Goal: Contribute content: Contribute content

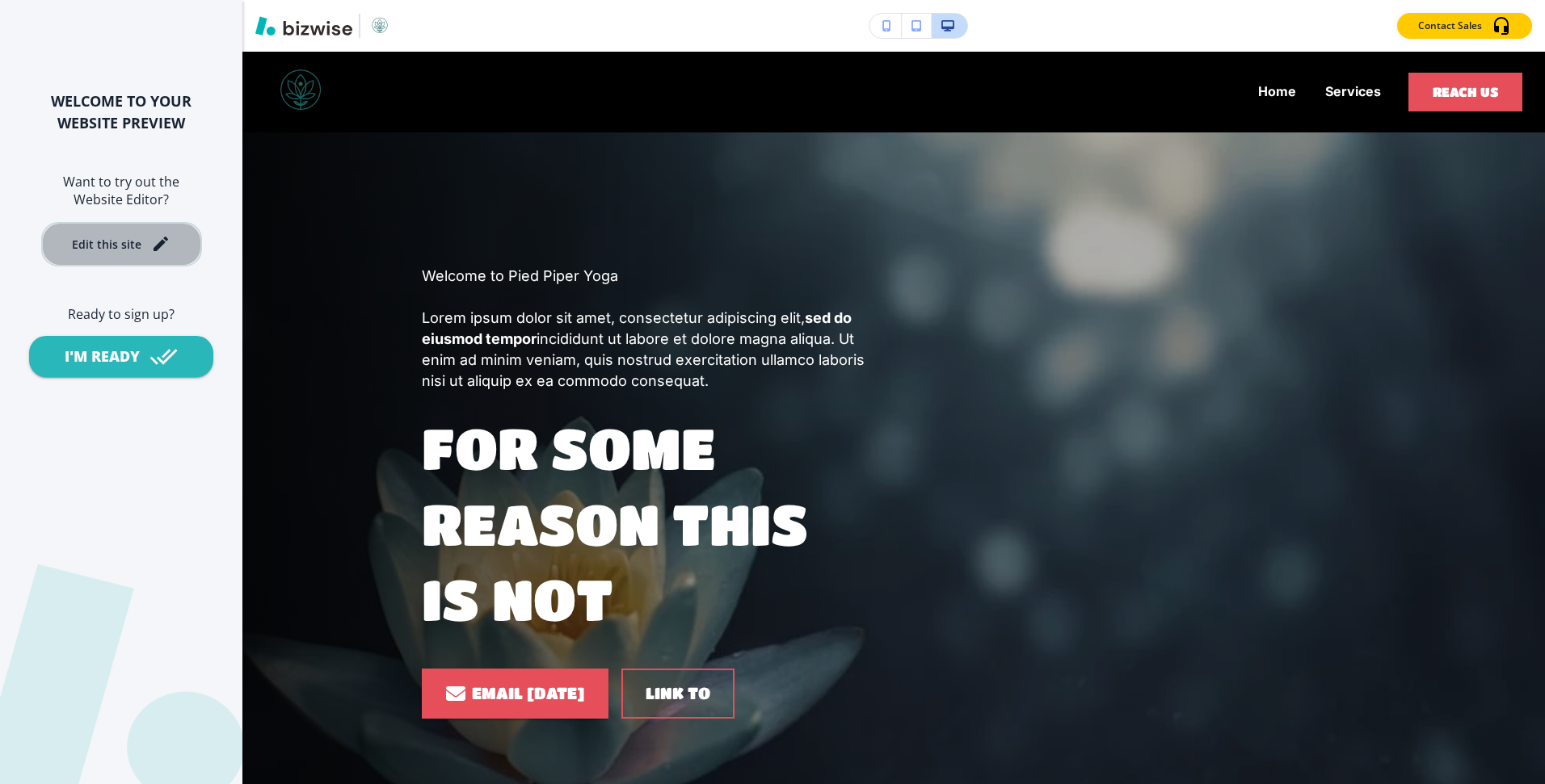
click at [140, 249] on div "Edit this site" at bounding box center [121, 244] width 98 height 20
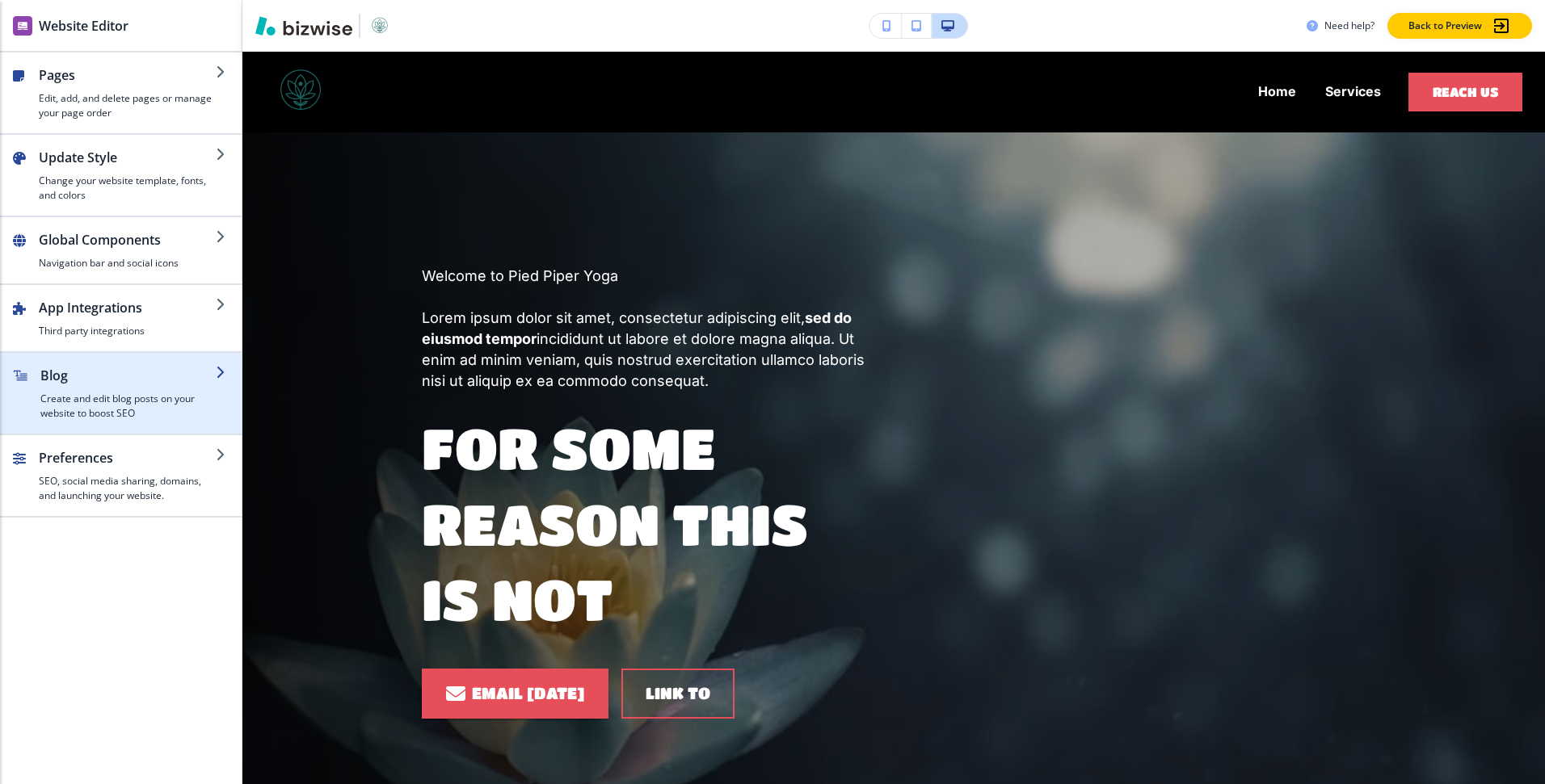
click at [197, 413] on h4 "Create and edit blog posts on your website to boost SEO" at bounding box center [127, 406] width 175 height 29
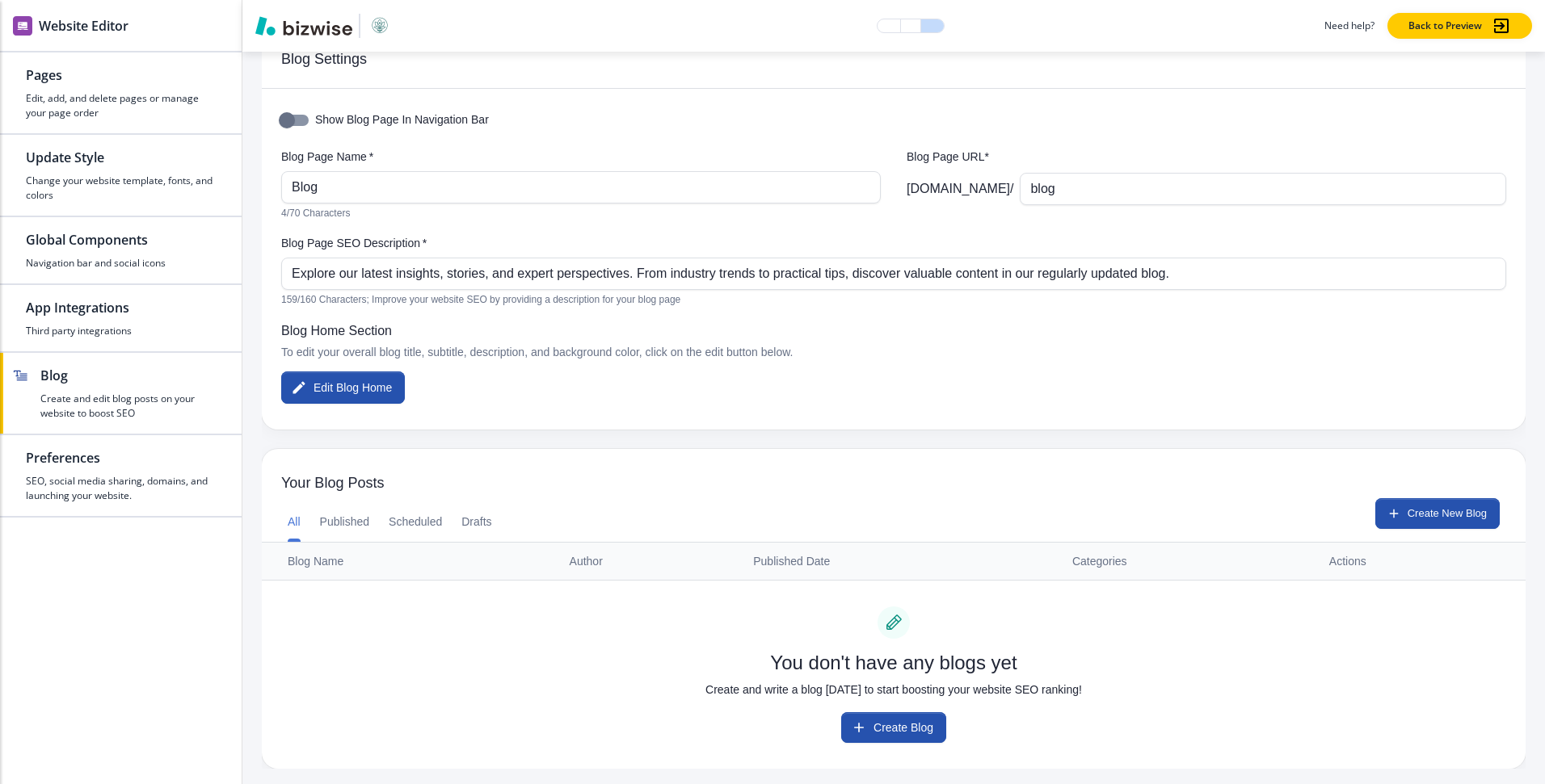
scroll to position [50, 0]
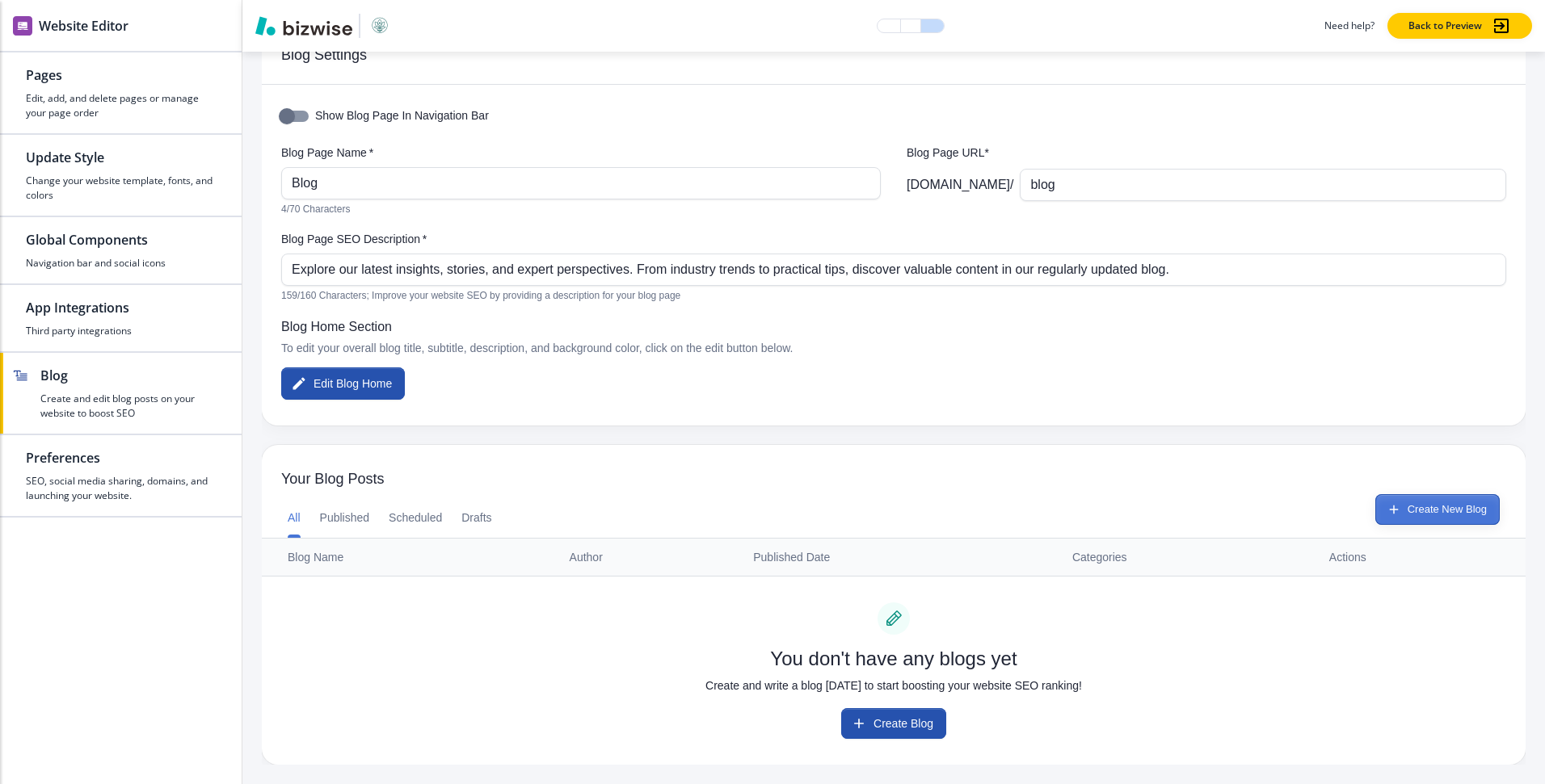
click at [1417, 507] on button "Create New Blog" at bounding box center [1436, 510] width 124 height 31
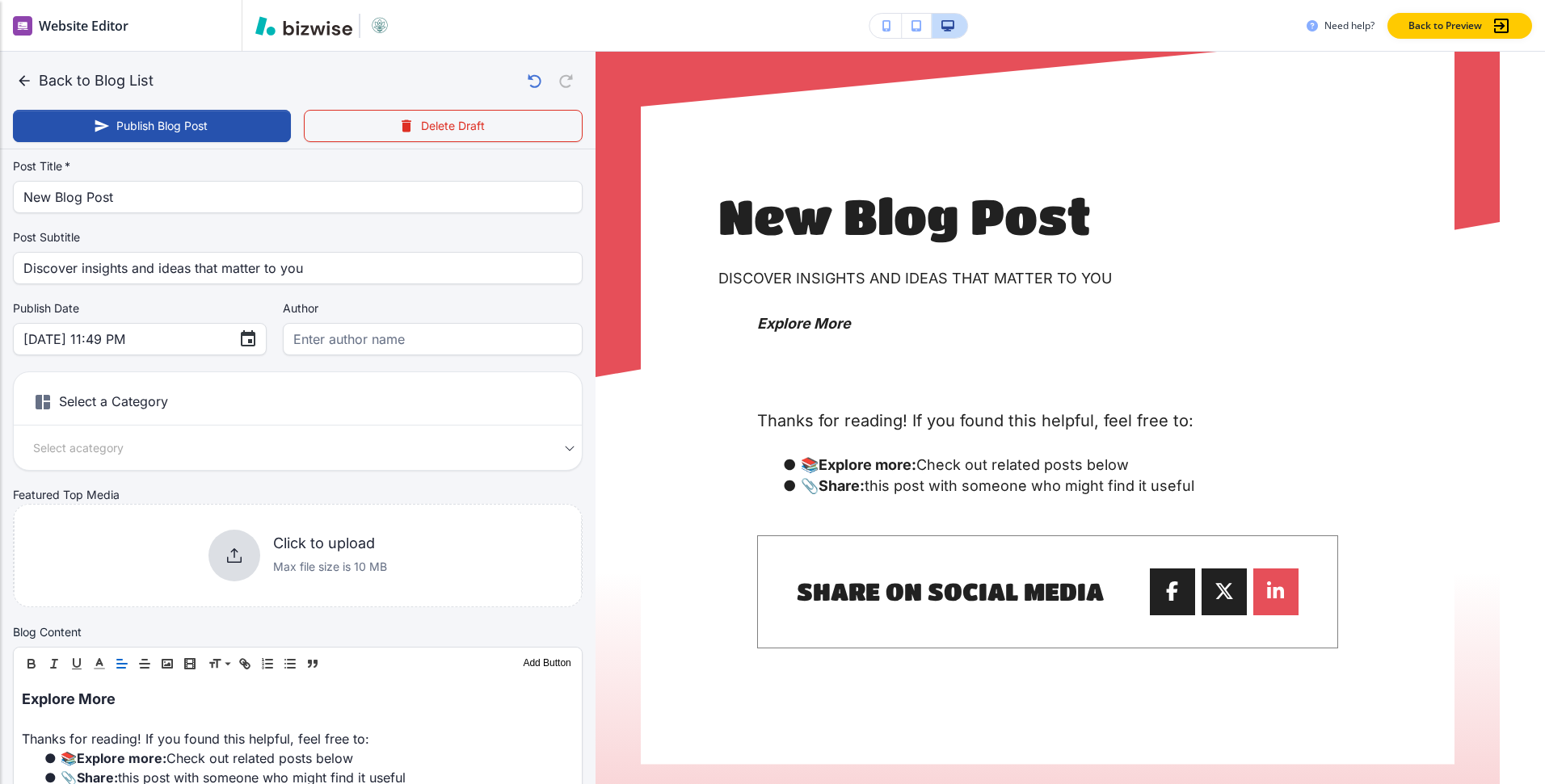
scroll to position [86, 0]
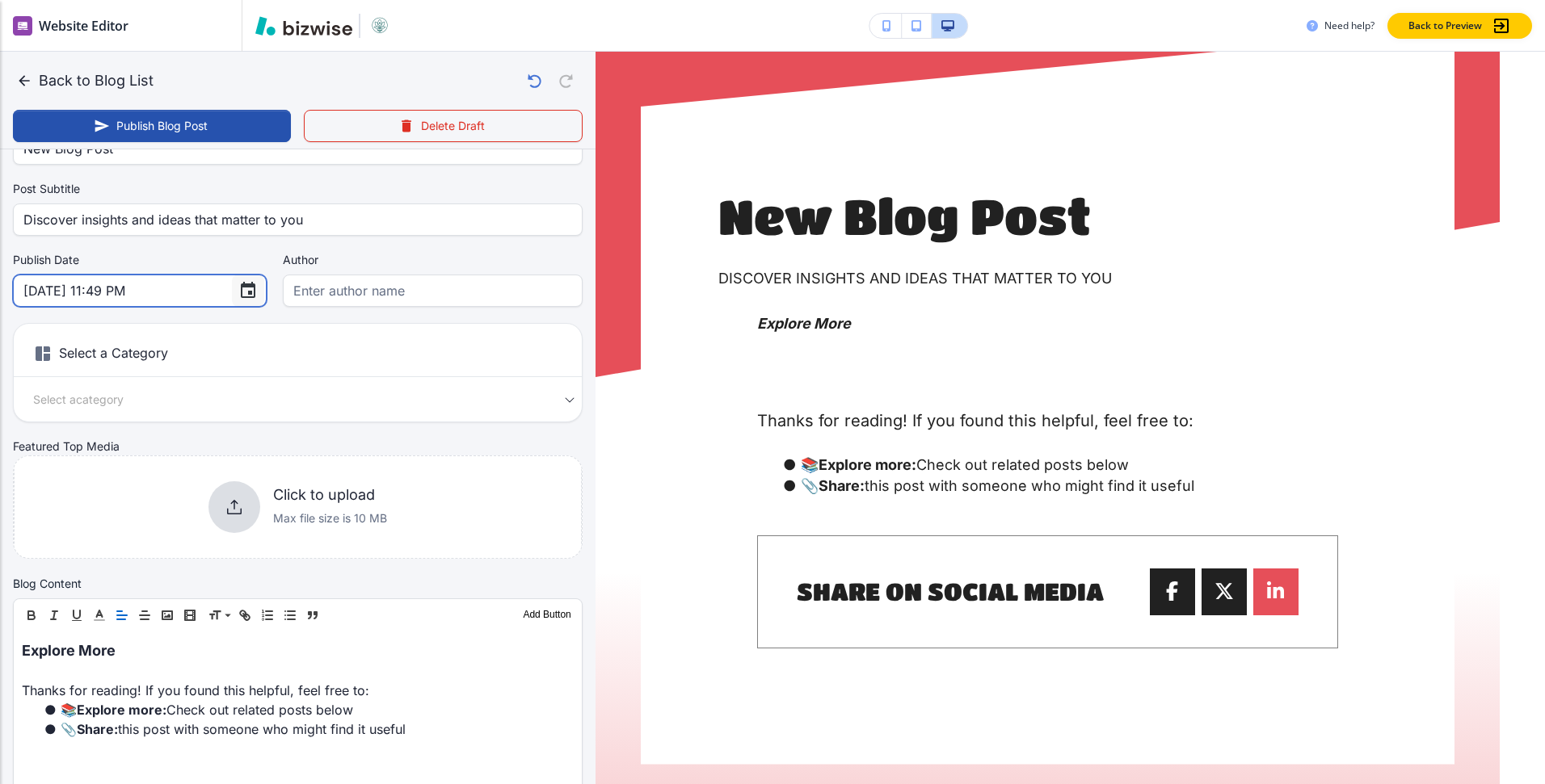
click at [232, 292] on button "Choose date, selected date is Sep 14, 2025" at bounding box center [248, 291] width 33 height 32
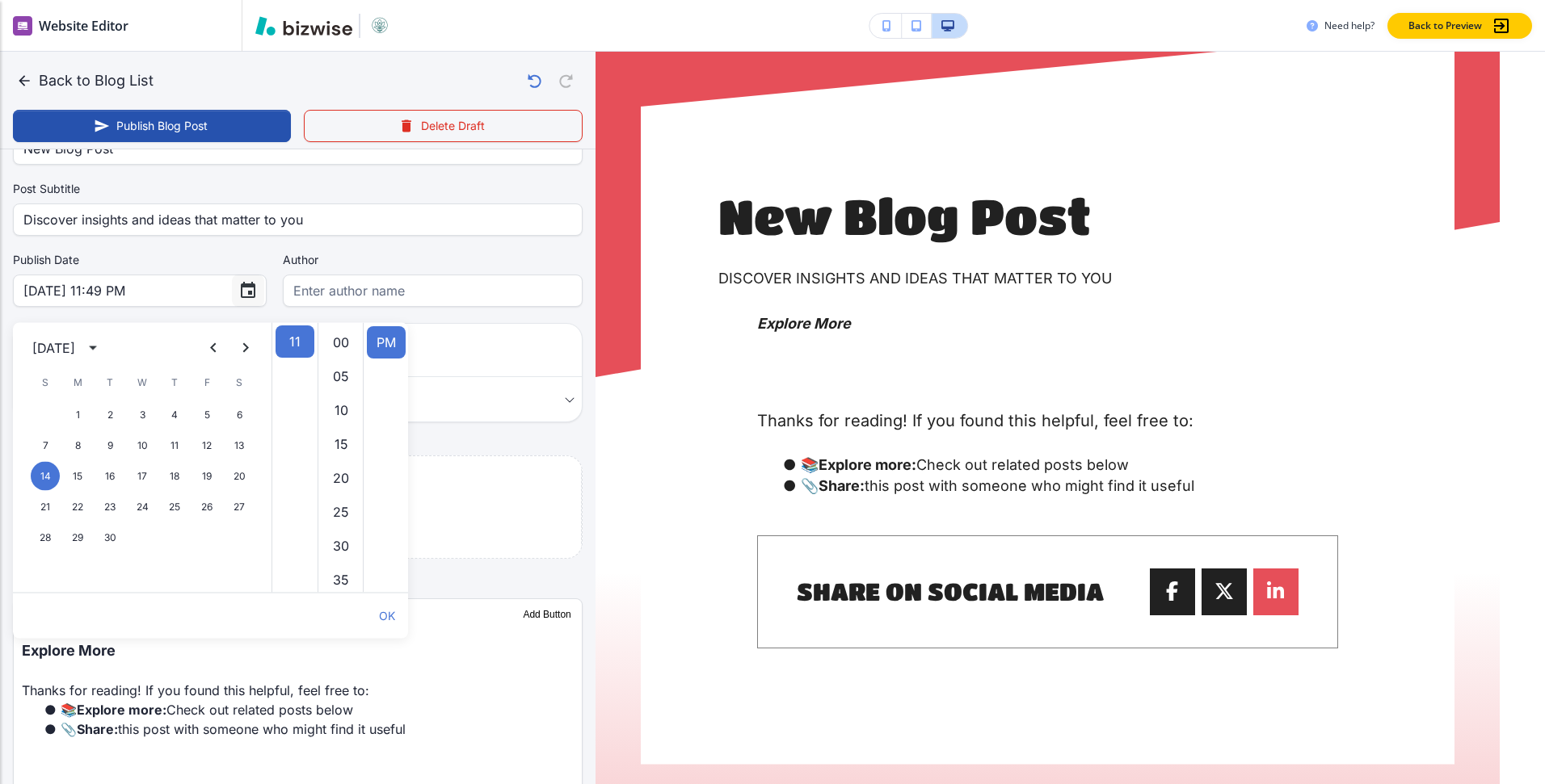
scroll to position [9, 0]
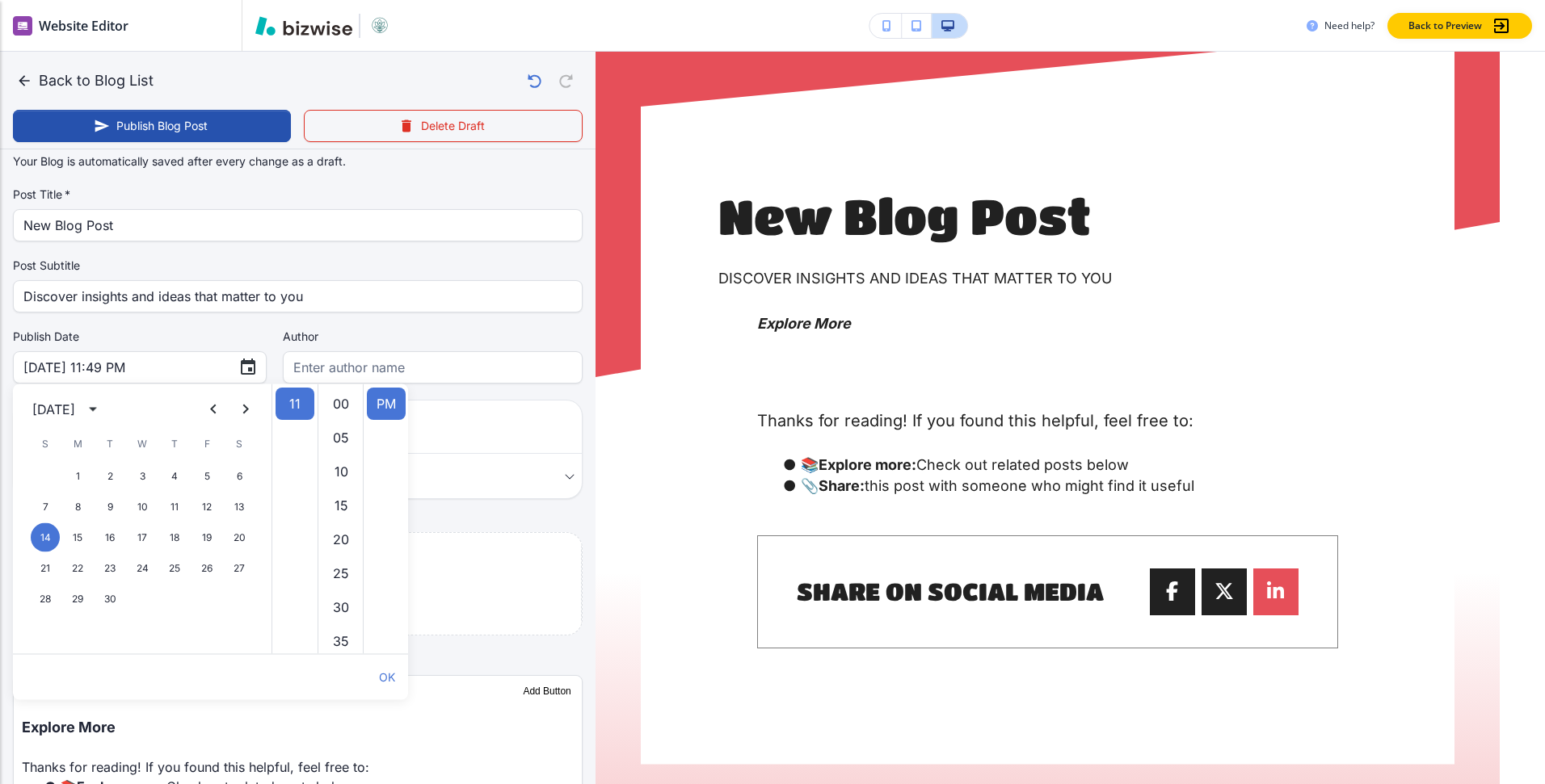
click at [257, 261] on label "Post Subtitle" at bounding box center [298, 265] width 570 height 16
